Goal: Transaction & Acquisition: Purchase product/service

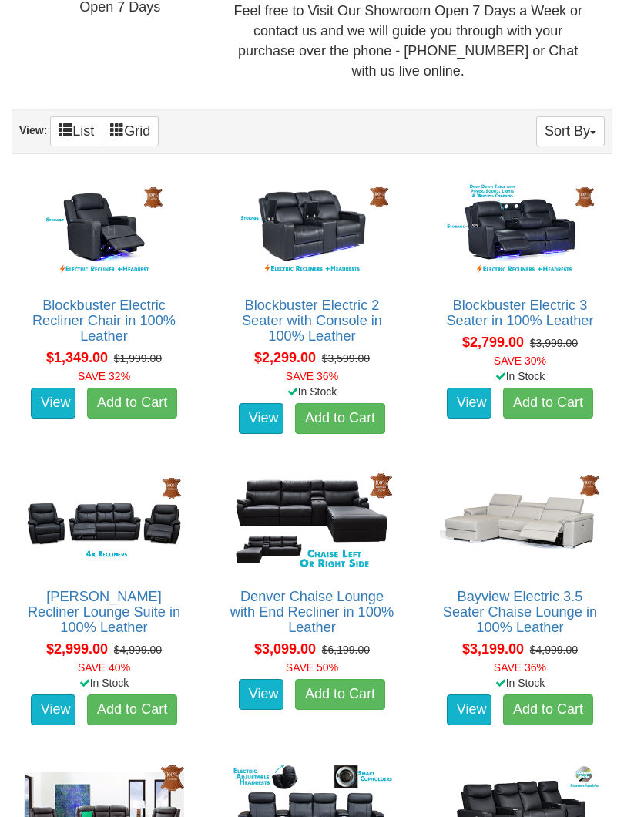
scroll to position [665, 0]
click at [320, 612] on link "Denver Chaise Lounge with End Recliner in 100% Leather" at bounding box center [311, 612] width 163 height 46
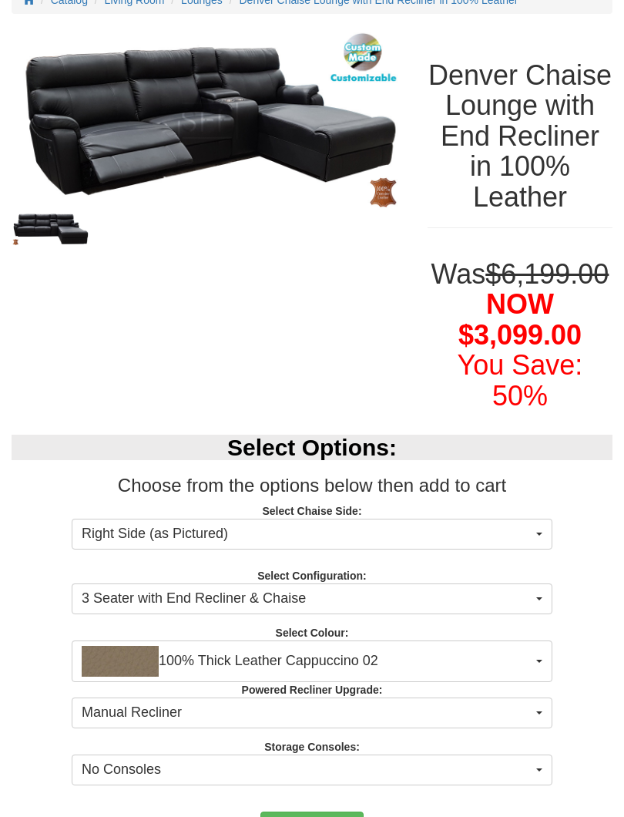
scroll to position [172, 0]
click at [140, 677] on img "button" at bounding box center [120, 661] width 77 height 31
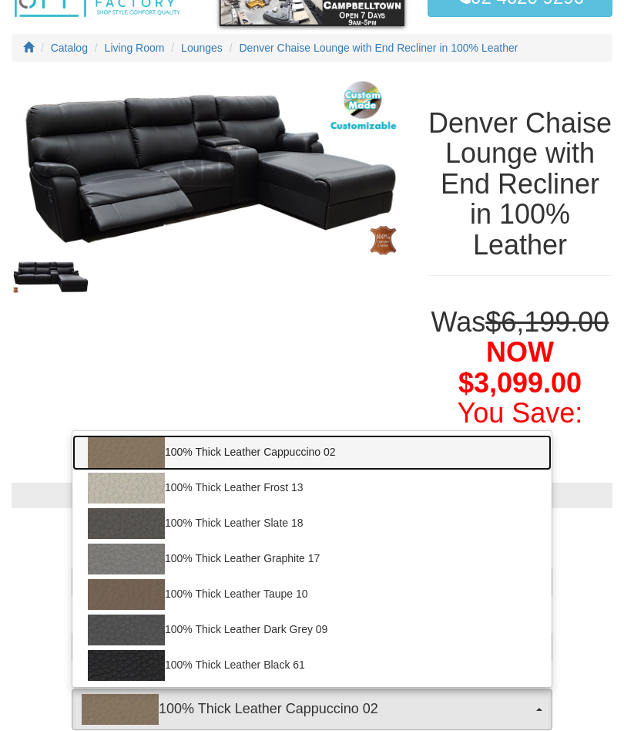
scroll to position [0, 0]
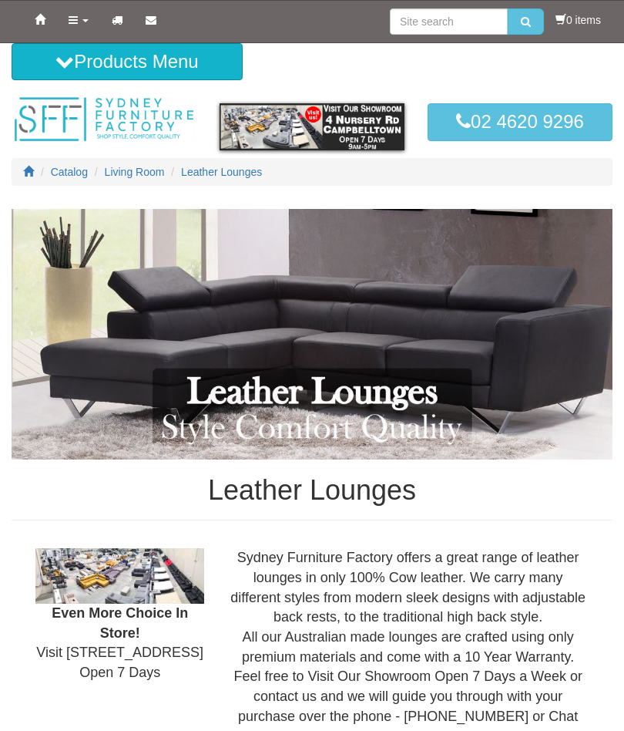
scroll to position [708, 0]
